Goal: Information Seeking & Learning: Understand process/instructions

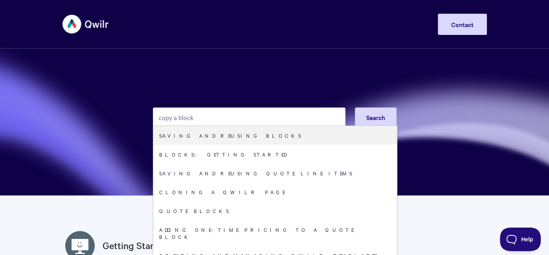
type input "copy a block"
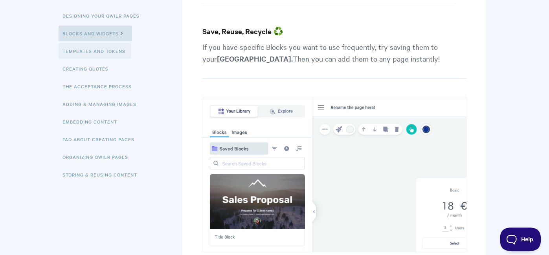
scroll to position [134, 0]
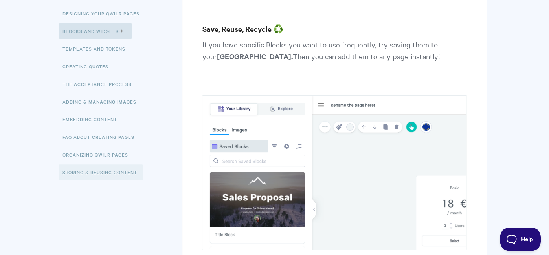
click at [105, 173] on link "Storing & Reusing Content" at bounding box center [101, 173] width 84 height 16
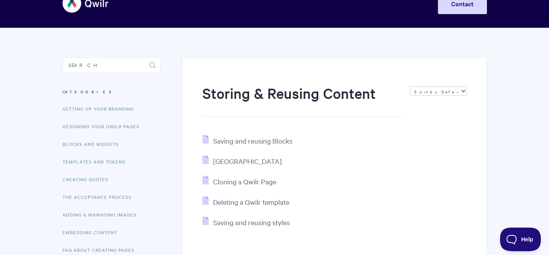
scroll to position [28, 0]
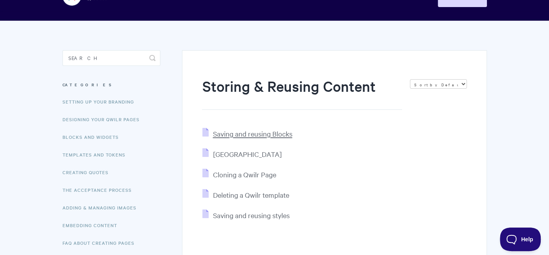
click at [257, 136] on span "Saving and reusing Blocks" at bounding box center [252, 133] width 79 height 9
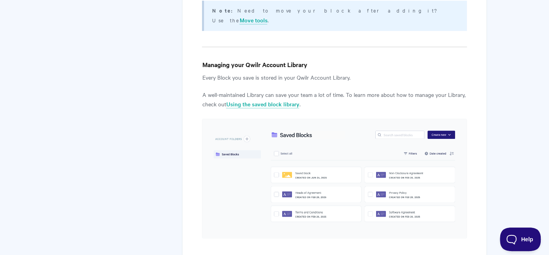
scroll to position [1503, 0]
click at [256, 101] on link "Using the saved block library" at bounding box center [262, 105] width 73 height 9
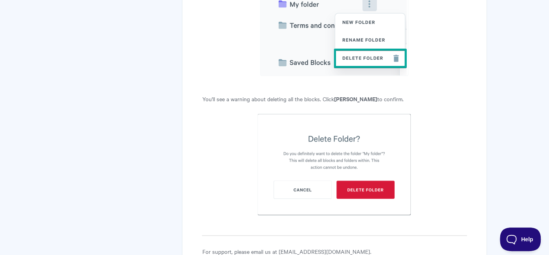
scroll to position [5252, 0]
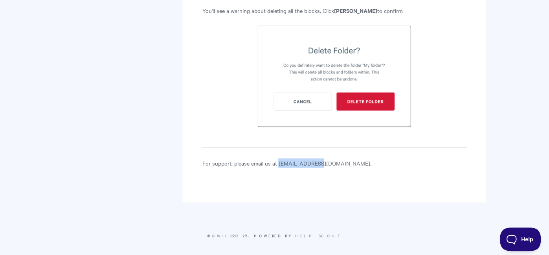
drag, startPoint x: 278, startPoint y: 159, endPoint x: 315, endPoint y: 157, distance: 37.0
click at [315, 159] on p "For support, please email us at [EMAIL_ADDRESS][DOMAIN_NAME]." at bounding box center [334, 163] width 264 height 9
copy p "[EMAIL_ADDRESS][DOMAIN_NAME]"
